Goal: Task Accomplishment & Management: Use online tool/utility

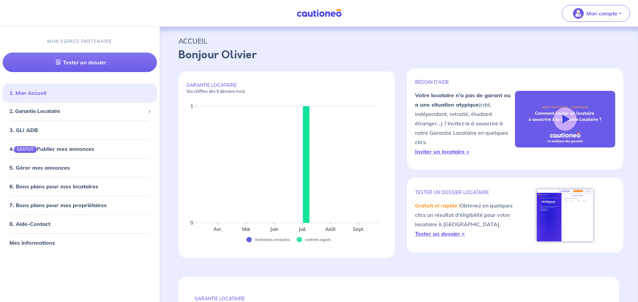
click at [46, 96] on link "1. Mon Accueil" at bounding box center [27, 92] width 37 height 7
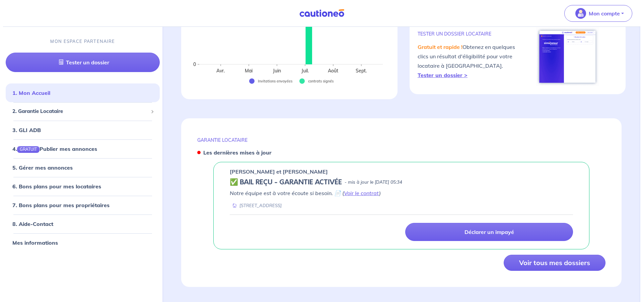
scroll to position [162, 0]
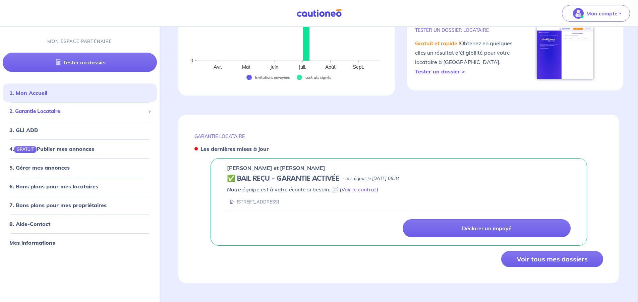
click at [65, 112] on span "2. Garantie Locataire" at bounding box center [77, 112] width 136 height 8
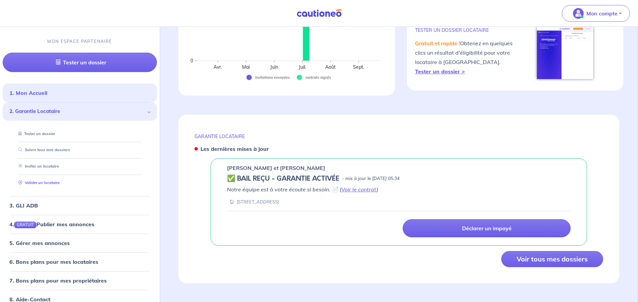
click at [52, 183] on link "Valider un locataire" at bounding box center [38, 182] width 44 height 5
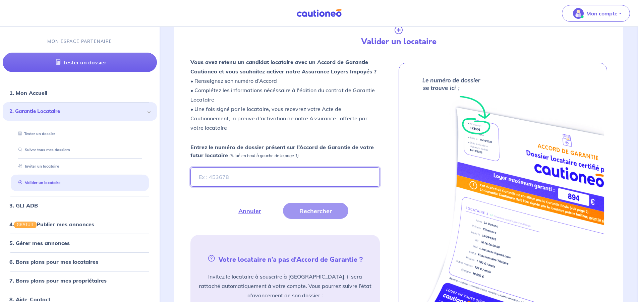
click at [216, 179] on input "Entrez le numéro de dossier présent sur l’Accord de Garantie de votre futur loc…" at bounding box center [285, 176] width 190 height 19
type input "h"
click at [324, 209] on button "Rechercher" at bounding box center [315, 211] width 65 height 16
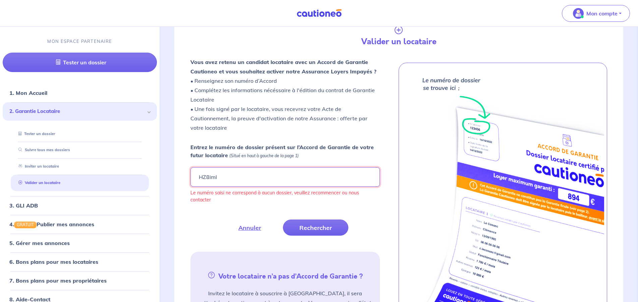
click at [219, 176] on input "HZ8iml" at bounding box center [285, 176] width 190 height 19
type input "HZ8imL"
click at [309, 224] on button "Rechercher" at bounding box center [315, 227] width 65 height 16
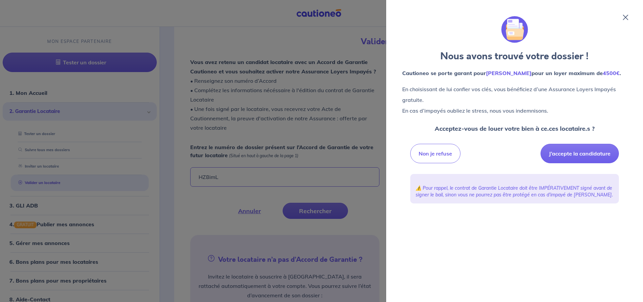
click at [626, 15] on icon at bounding box center [625, 17] width 5 height 5
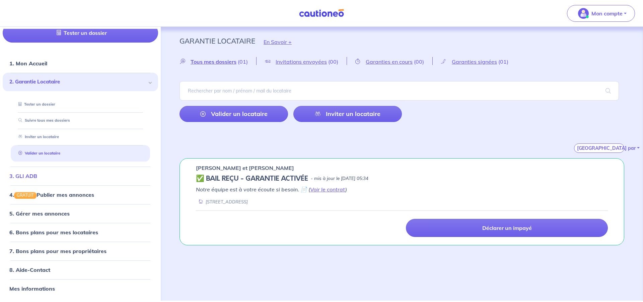
scroll to position [29, 0]
click at [53, 289] on link "Mes informations" at bounding box center [31, 287] width 44 height 7
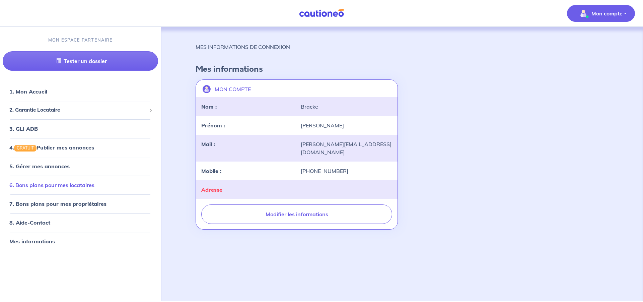
click at [53, 186] on link "6. Bons plans pour mes locataires" at bounding box center [51, 185] width 85 height 7
click at [31, 113] on span "2. Garantie Locataire" at bounding box center [77, 110] width 137 height 8
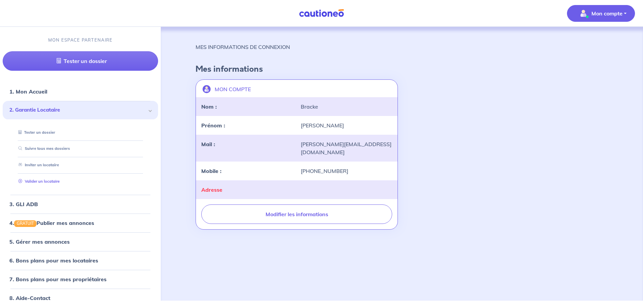
click at [33, 182] on link "Valider un locataire" at bounding box center [38, 181] width 44 height 5
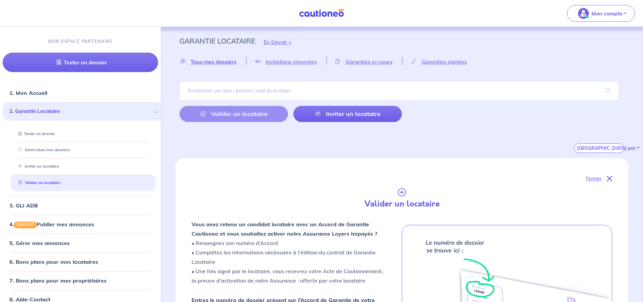
scroll to position [188, 0]
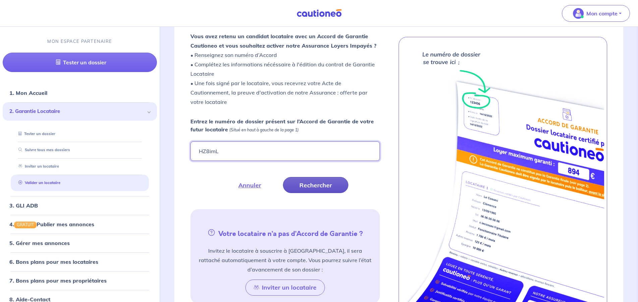
type input "HZ8imL"
click at [312, 183] on button "Rechercher" at bounding box center [315, 185] width 65 height 16
